Goal: Task Accomplishment & Management: Manage account settings

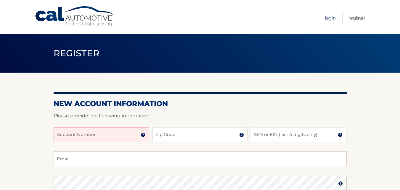
click at [329, 20] on link "Login" at bounding box center [330, 18] width 11 height 10
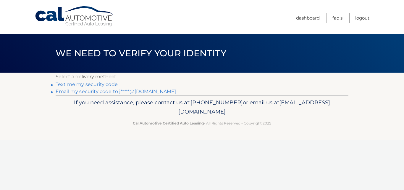
click at [93, 91] on link "Email my security code to j*****@gmail.com" at bounding box center [116, 91] width 120 height 6
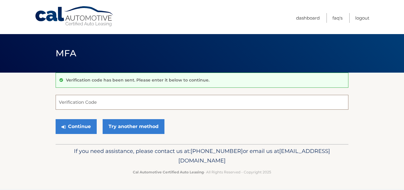
click at [63, 104] on input "Verification Code" at bounding box center [202, 102] width 293 height 15
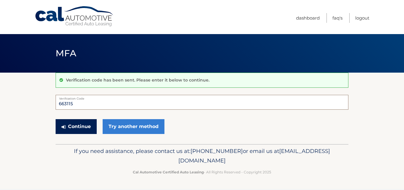
type input "663115"
click at [70, 125] on button "Continue" at bounding box center [76, 126] width 41 height 15
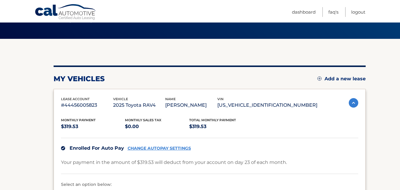
scroll to position [32, 0]
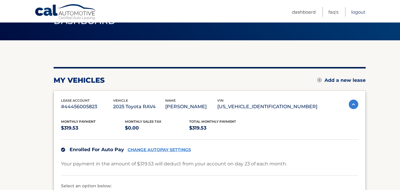
click at [360, 14] on link "Logout" at bounding box center [358, 12] width 14 height 10
